Goal: Task Accomplishment & Management: Use online tool/utility

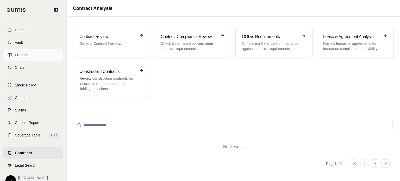
click at [22, 57] on link "Prompts" at bounding box center [33, 54] width 60 height 11
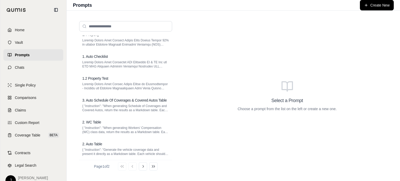
scroll to position [97, 0]
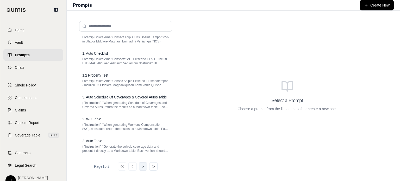
click at [145, 166] on icon at bounding box center [143, 166] width 4 height 4
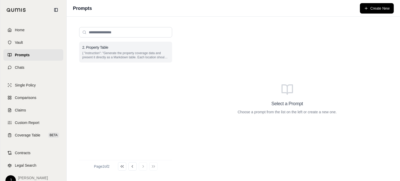
click at [114, 48] on div "2. Property Table" at bounding box center [125, 47] width 87 height 5
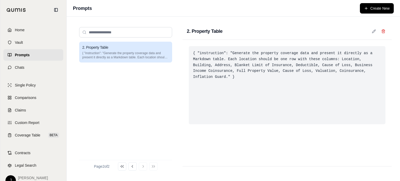
click at [249, 65] on div "{ "instruction": "Generate the property coverage data and present it directly a…" at bounding box center [287, 85] width 197 height 78
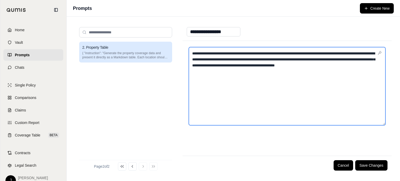
click at [248, 66] on textarea "**********" at bounding box center [287, 86] width 197 height 78
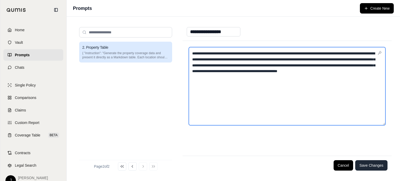
type textarea "**********"
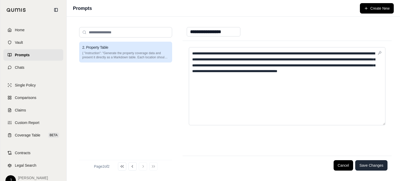
click at [379, 162] on button "Save Changes" at bounding box center [371, 165] width 32 height 10
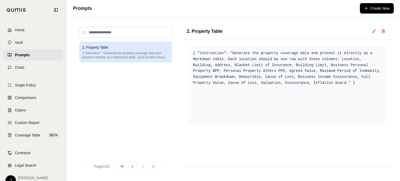
click at [28, 129] on div "Single Policy Comparisons Claims Custom Report Coverage Table BETA" at bounding box center [33, 109] width 60 height 61
click at [29, 136] on span "Coverage Table" at bounding box center [28, 135] width 26 height 5
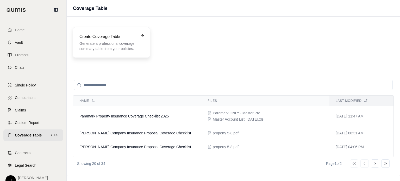
click at [110, 42] on p "Generate a professional coverage summary table from your policies." at bounding box center [107, 46] width 57 height 10
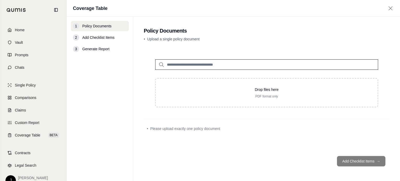
click at [178, 62] on input "search" at bounding box center [266, 64] width 223 height 10
type input "******"
click at [181, 78] on p "property 5-8.pdf #2" at bounding box center [189, 75] width 36 height 6
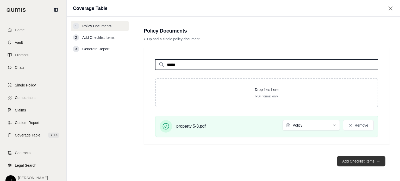
click at [355, 161] on button "Add Checklist Items →" at bounding box center [361, 161] width 48 height 10
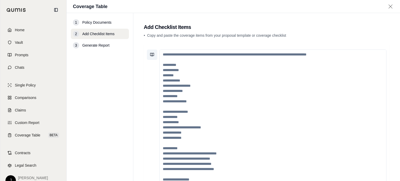
click at [150, 53] on button at bounding box center [152, 54] width 10 height 10
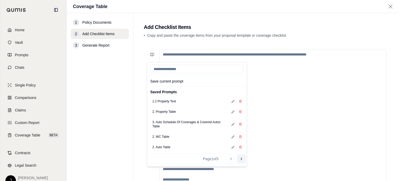
click at [240, 160] on icon at bounding box center [241, 159] width 4 height 4
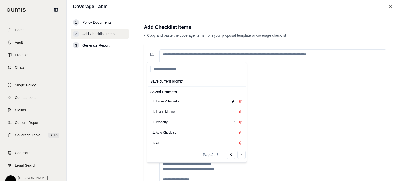
click at [174, 123] on div "1. Property" at bounding box center [196, 122] width 97 height 10
click at [162, 122] on button "1. Property" at bounding box center [160, 121] width 20 height 7
type textarea "**********"
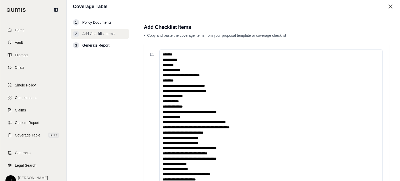
click at [290, 90] on textarea at bounding box center [270, 116] width 223 height 135
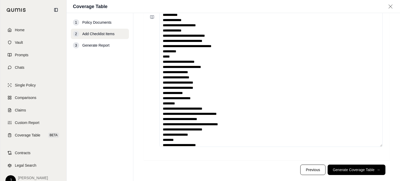
scroll to position [46, 0]
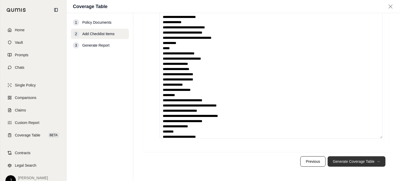
click at [360, 164] on button "Generate Coverage Table →" at bounding box center [357, 161] width 58 height 10
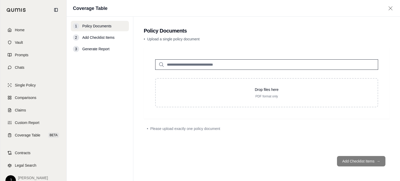
click at [231, 63] on input "search" at bounding box center [266, 64] width 223 height 10
type input "*"
type input "********"
click at [226, 73] on div "property 5-8.pdf #2 [DATE]" at bounding box center [266, 77] width 217 height 15
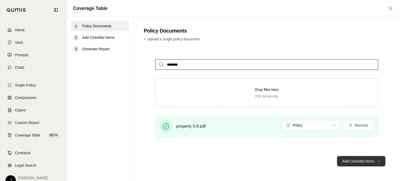
click at [352, 164] on button "Add Checklist Items →" at bounding box center [361, 161] width 48 height 10
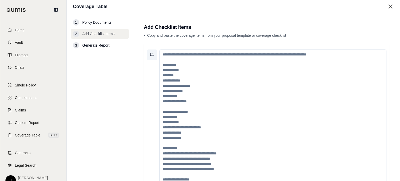
click at [149, 53] on button at bounding box center [152, 54] width 10 height 10
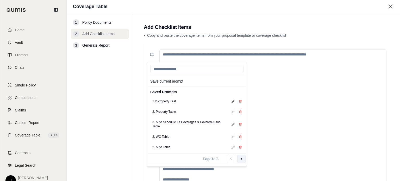
click at [241, 161] on icon at bounding box center [241, 159] width 4 height 4
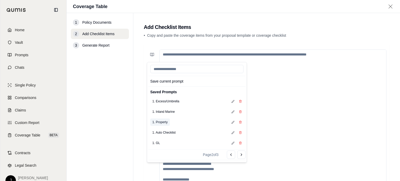
click at [162, 120] on button "1. Property" at bounding box center [160, 121] width 20 height 7
type textarea "**********"
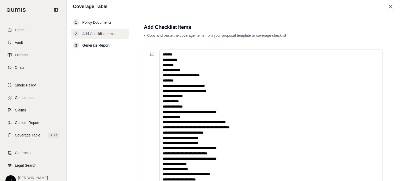
click at [262, 157] on textarea at bounding box center [270, 116] width 223 height 135
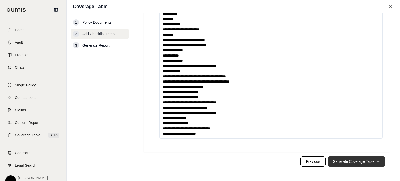
click at [348, 159] on button "Generate Coverage Table →" at bounding box center [357, 161] width 58 height 10
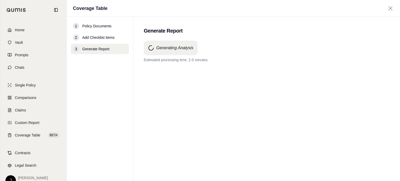
scroll to position [0, 0]
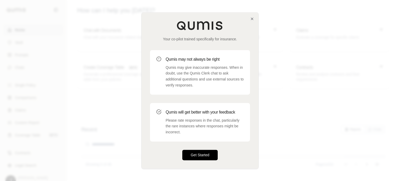
click at [206, 157] on button "Get Started" at bounding box center [199, 155] width 35 height 10
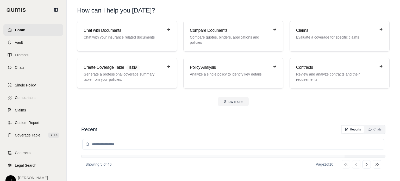
click at [287, 103] on div "Show more" at bounding box center [233, 101] width 312 height 9
click at [29, 153] on span "Contracts" at bounding box center [23, 152] width 16 height 5
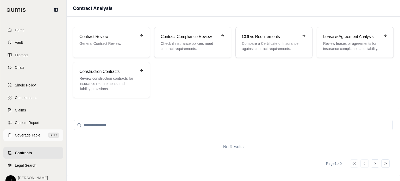
click at [27, 135] on span "Coverage Table" at bounding box center [28, 135] width 26 height 5
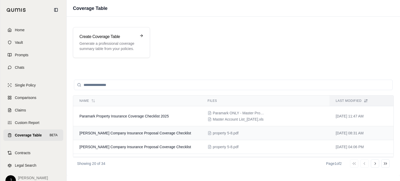
click at [157, 128] on td "DF Countryman Company Insurance Proposal Coverage Checklist" at bounding box center [137, 133] width 128 height 14
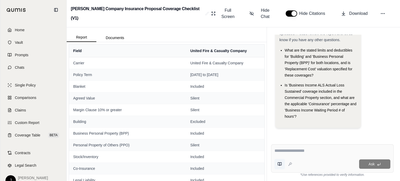
click at [281, 163] on icon at bounding box center [281, 163] width 2 height 3
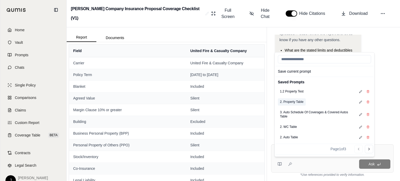
click at [299, 102] on button "2. Property Table" at bounding box center [292, 101] width 28 height 7
type textarea "**********"
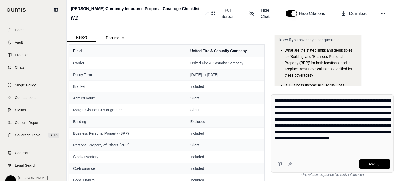
click at [334, 161] on div "Ask" at bounding box center [342, 163] width 96 height 9
click at [371, 162] on span "Ask" at bounding box center [371, 164] width 6 height 4
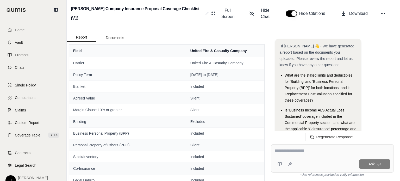
scroll to position [1580, 0]
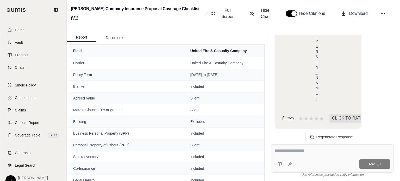
click at [288, 118] on span "Copy" at bounding box center [290, 118] width 7 height 4
click at [28, 133] on span "Coverage Table" at bounding box center [28, 135] width 26 height 5
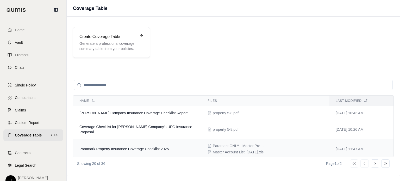
click at [169, 152] on td "Paramark Property Insurance Coverage Checklist 2025" at bounding box center [137, 149] width 128 height 20
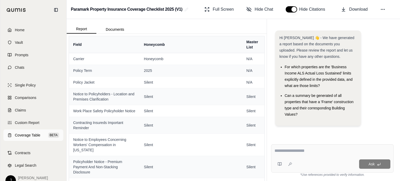
click at [32, 137] on span "Coverage Table" at bounding box center [28, 135] width 26 height 5
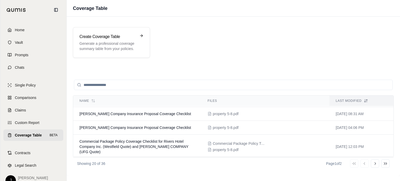
scroll to position [55, 0]
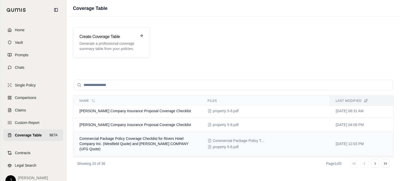
click at [292, 143] on div "Commercial Package Policy Test.pdf property 5-8.pdf" at bounding box center [266, 143] width 116 height 11
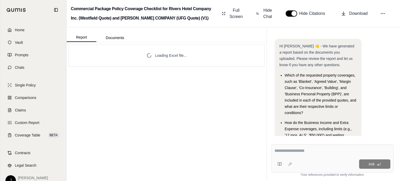
scroll to position [37, 0]
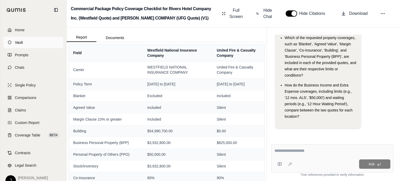
click at [22, 43] on span "Vault" at bounding box center [19, 42] width 8 height 5
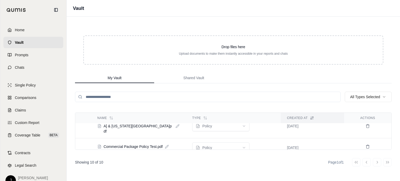
scroll to position [163, 0]
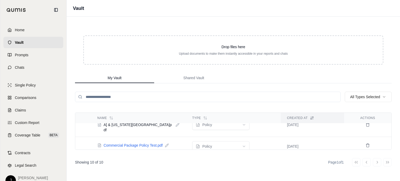
click at [145, 143] on span "Commercial Package Policy Test.pdf" at bounding box center [133, 145] width 59 height 5
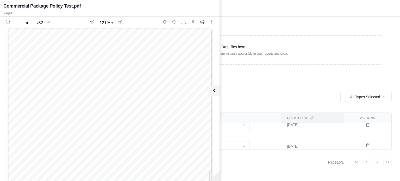
click at [249, 10] on div "Vault" at bounding box center [233, 8] width 333 height 17
click at [210, 92] on icon at bounding box center [213, 90] width 6 height 6
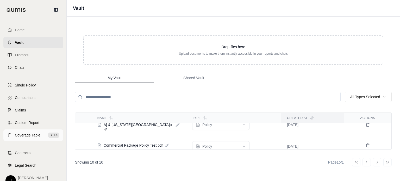
click at [17, 135] on span "Coverage Table" at bounding box center [28, 135] width 26 height 5
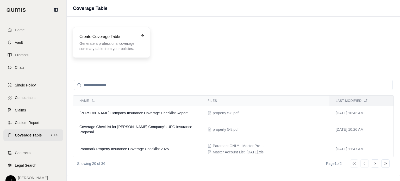
click at [103, 45] on p "Generate a professional coverage summary table from your policies." at bounding box center [107, 46] width 57 height 10
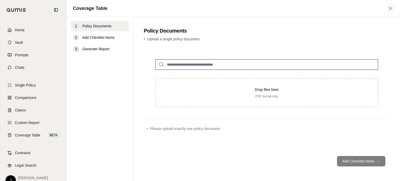
click at [179, 61] on input "search" at bounding box center [266, 64] width 223 height 10
click at [87, 106] on nav "1 Policy Documents 2 Add Checklist Items 3 Generate Report" at bounding box center [100, 99] width 67 height 164
click at [35, 130] on link "Coverage Table BETA" at bounding box center [33, 134] width 60 height 11
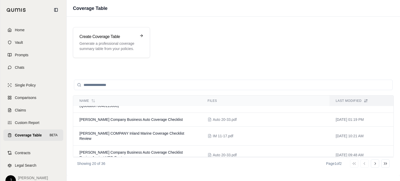
scroll to position [298, 0]
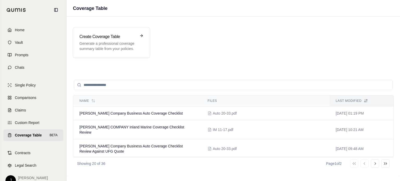
click at [25, 138] on span "Coverage Table" at bounding box center [28, 135] width 27 height 5
click at [95, 39] on h3 "Create Coverage Table" at bounding box center [107, 37] width 57 height 6
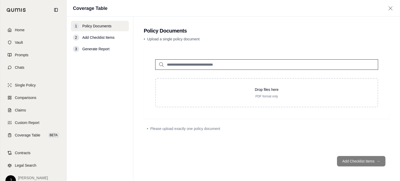
click at [186, 63] on input "search" at bounding box center [266, 64] width 223 height 10
click at [32, 135] on span "Coverage Table" at bounding box center [28, 135] width 26 height 5
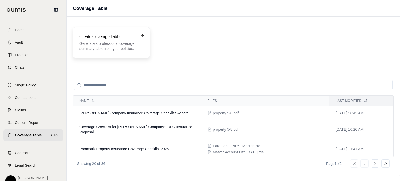
click at [125, 41] on p "Generate a professional coverage summary table from your policies." at bounding box center [107, 46] width 57 height 10
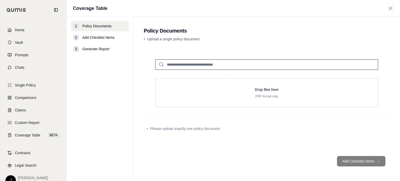
click at [171, 63] on input "search" at bounding box center [266, 64] width 223 height 10
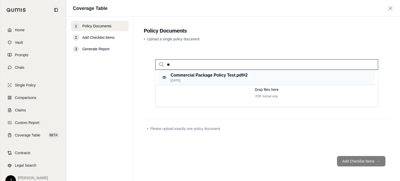
type input "**"
click at [191, 78] on p "Commercial Package Policy Test.pdf #2" at bounding box center [209, 75] width 77 height 6
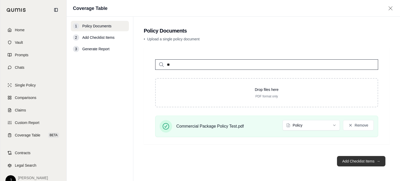
click at [360, 162] on button "Add Checklist Items →" at bounding box center [361, 161] width 48 height 10
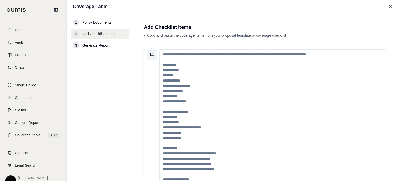
click at [152, 54] on icon at bounding box center [152, 55] width 4 height 4
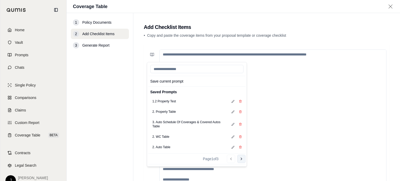
click at [242, 158] on icon at bounding box center [241, 159] width 4 height 4
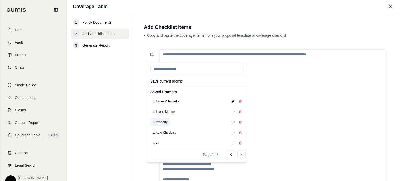
click at [164, 122] on button "1. Property" at bounding box center [160, 121] width 20 height 7
type textarea "**********"
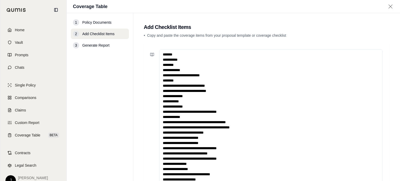
click at [296, 99] on textarea at bounding box center [270, 116] width 223 height 135
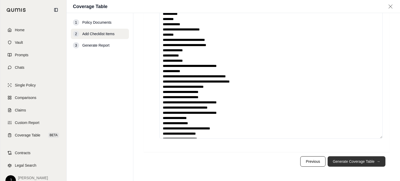
click at [357, 165] on button "Generate Coverage Table →" at bounding box center [357, 161] width 58 height 10
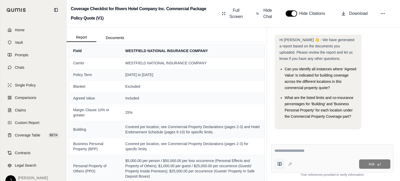
click at [278, 164] on icon at bounding box center [279, 163] width 2 height 3
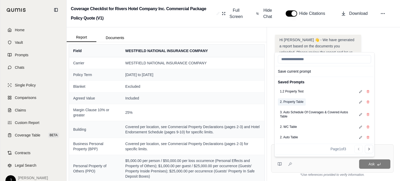
click at [294, 100] on button "2. Property Table" at bounding box center [292, 101] width 28 height 7
type textarea "**********"
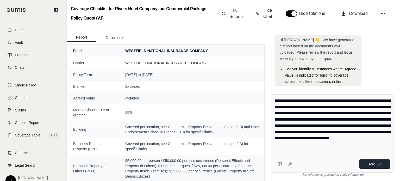
click at [370, 163] on span "Ask" at bounding box center [371, 164] width 6 height 4
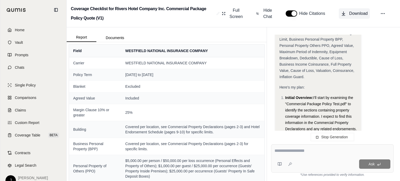
scroll to position [284, 0]
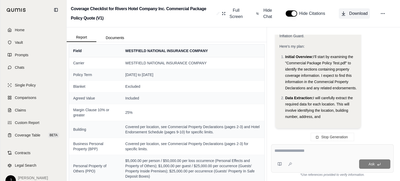
click at [360, 13] on span "Download" at bounding box center [358, 13] width 18 height 6
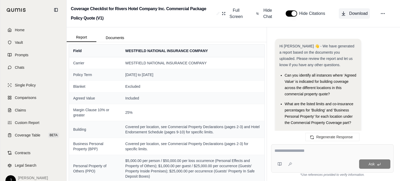
scroll to position [0, 0]
